Goal: Navigation & Orientation: Find specific page/section

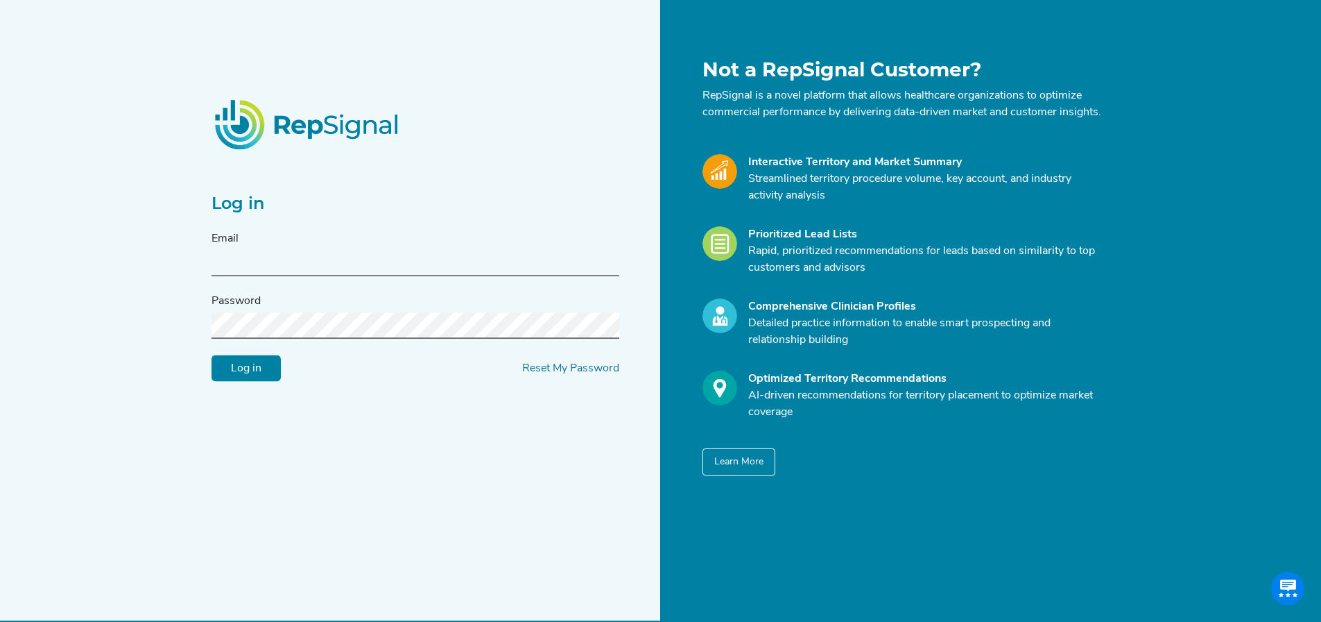
type input "[PERSON_NAME][EMAIL_ADDRESS][DOMAIN_NAME]"
click at [239, 382] on input "Log in" at bounding box center [246, 368] width 69 height 26
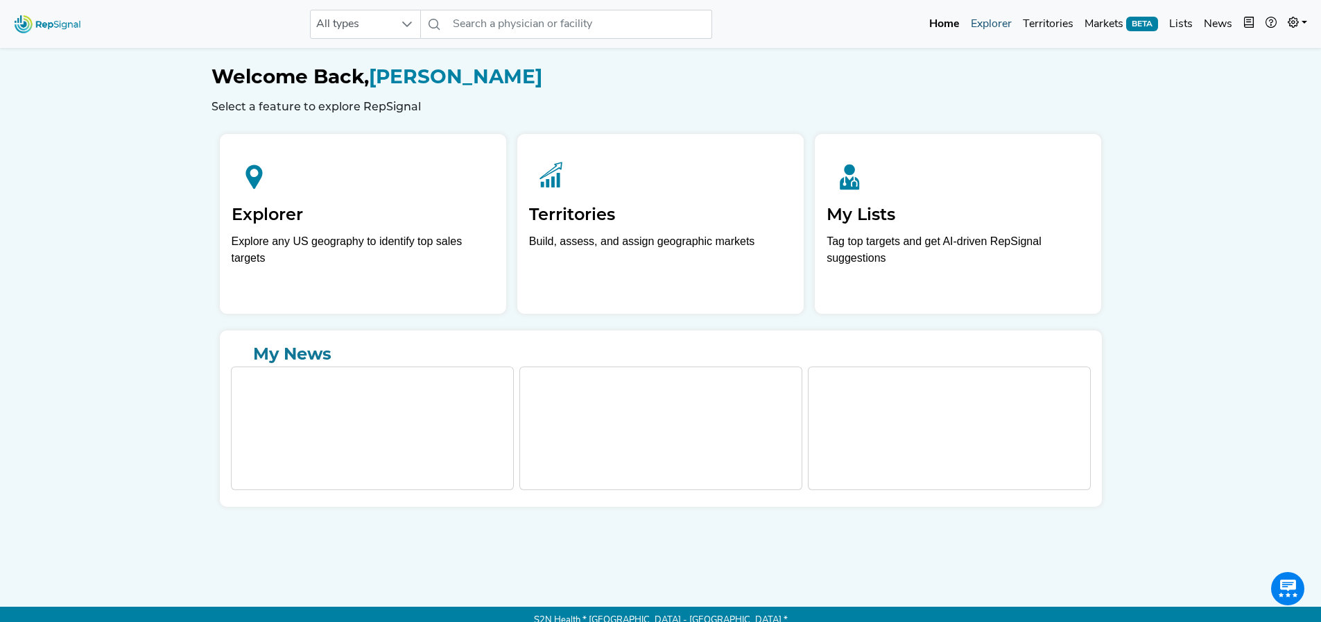
click at [986, 22] on link "Explorer" at bounding box center [992, 24] width 52 height 28
